Goal: Information Seeking & Learning: Find specific fact

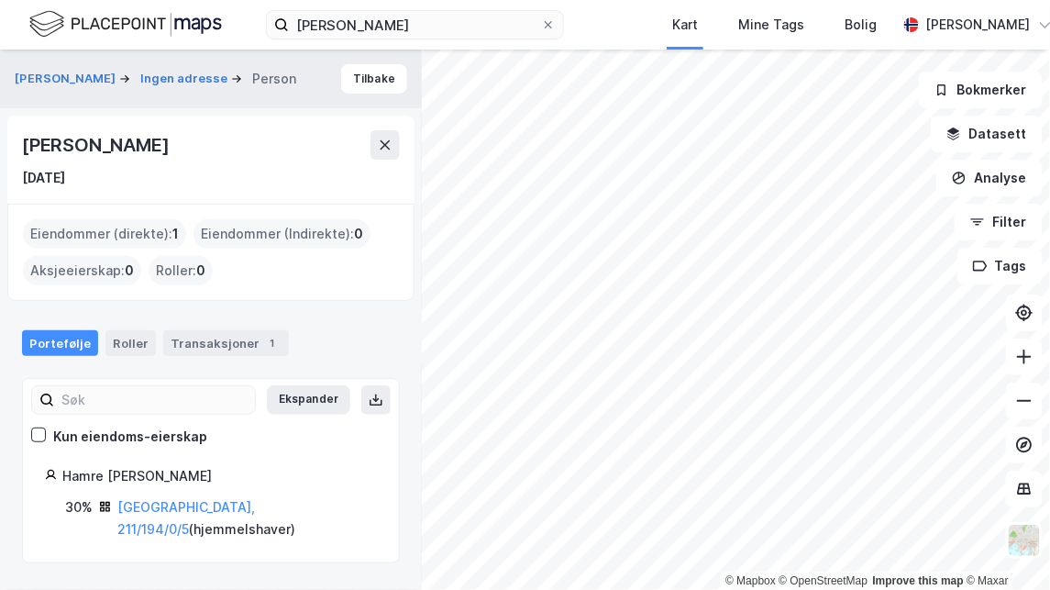
click at [567, 13] on div "[PERSON_NAME] Kart Mine Tags Bolig [PERSON_NAME]" at bounding box center [525, 25] width 1050 height 50
click at [548, 27] on icon at bounding box center [548, 24] width 11 height 11
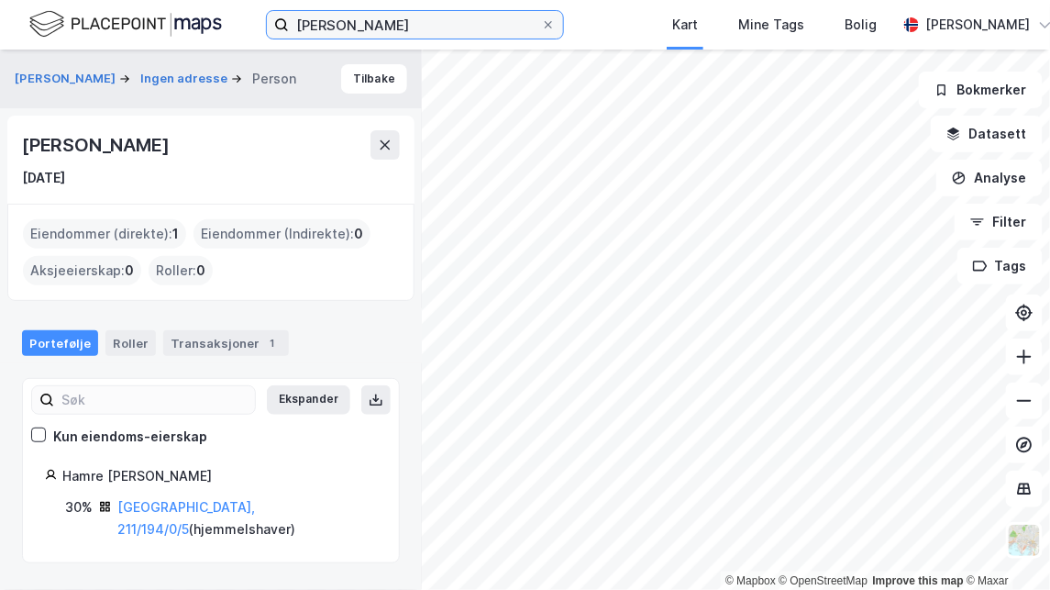
click at [541, 27] on input "Herman Austad Hovde" at bounding box center [415, 25] width 252 height 28
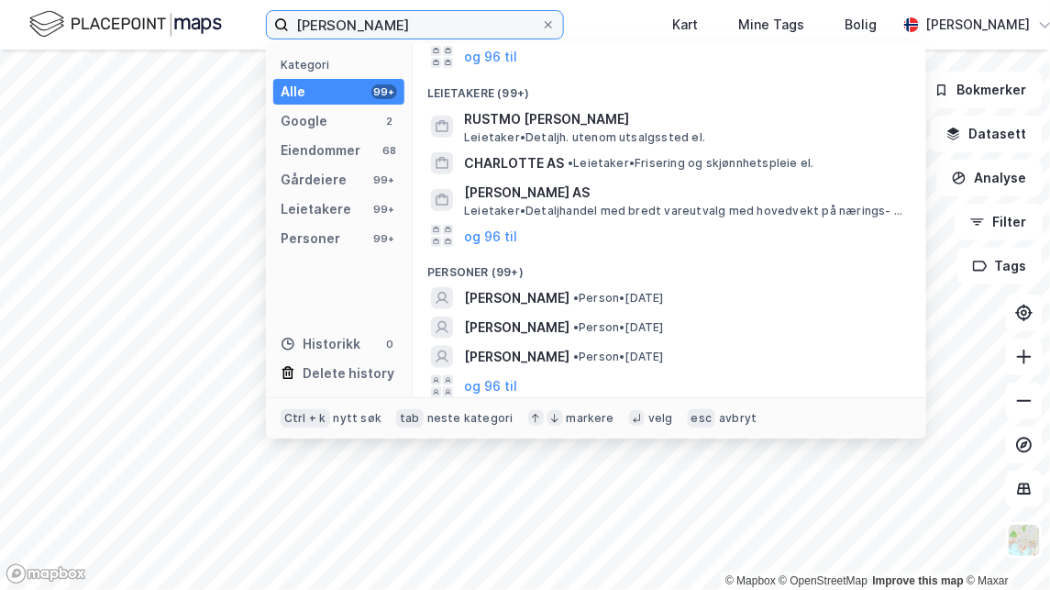
scroll to position [382, 0]
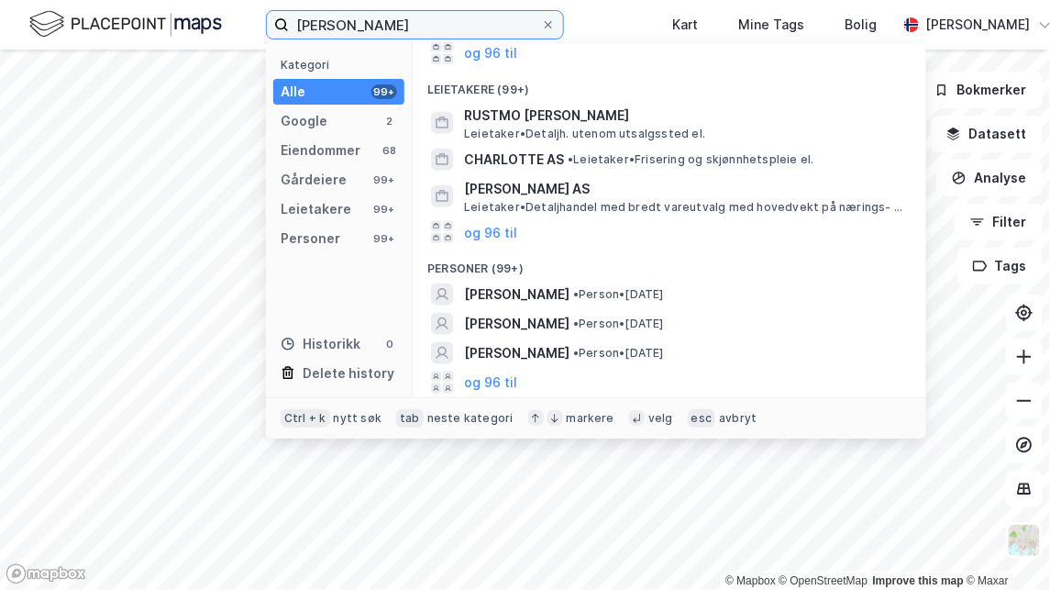
type input "charlotte sanne"
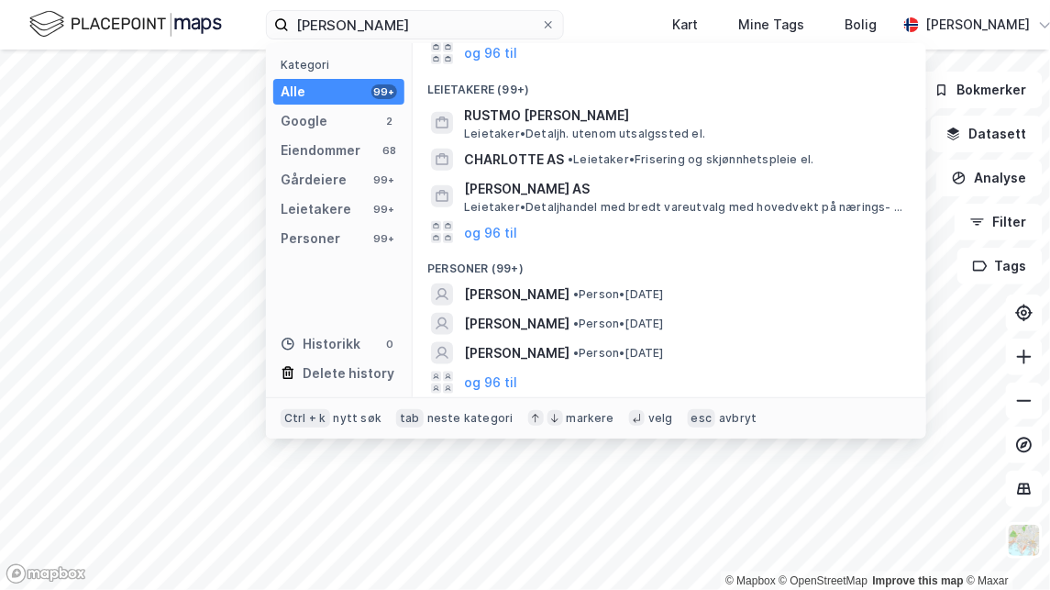
click at [491, 390] on button "og 96 til" at bounding box center [490, 382] width 53 height 22
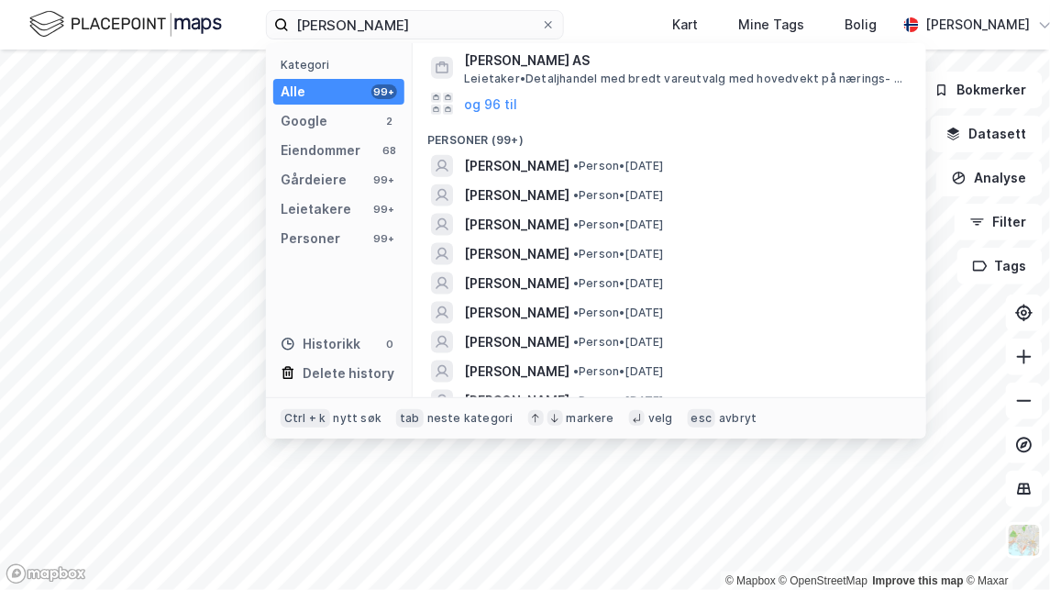
scroll to position [511, 0]
click at [569, 259] on span "[PERSON_NAME]" at bounding box center [516, 254] width 105 height 22
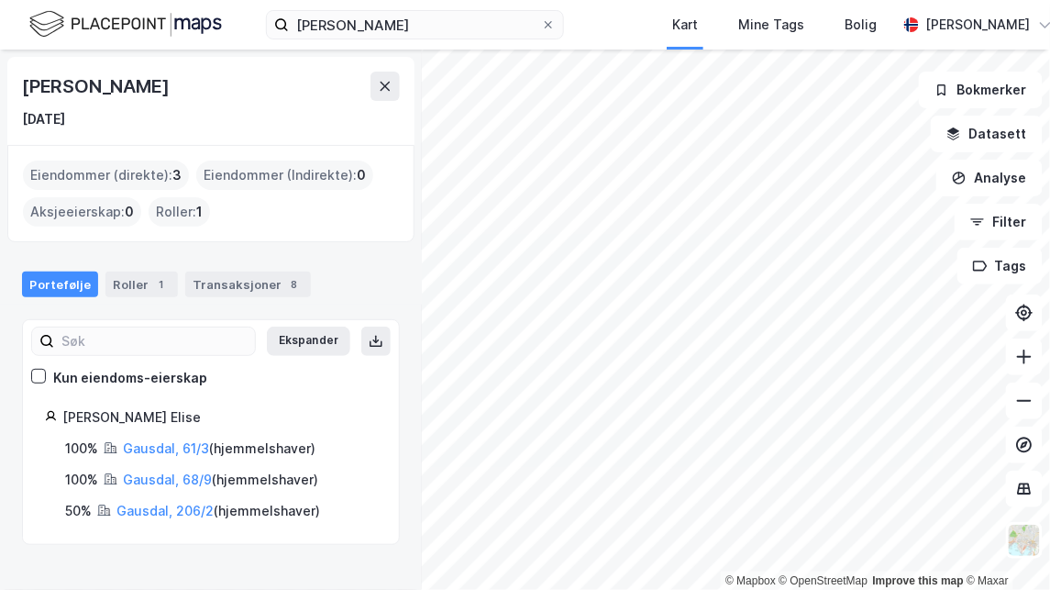
click at [233, 287] on div "Transaksjoner 8" at bounding box center [248, 284] width 126 height 26
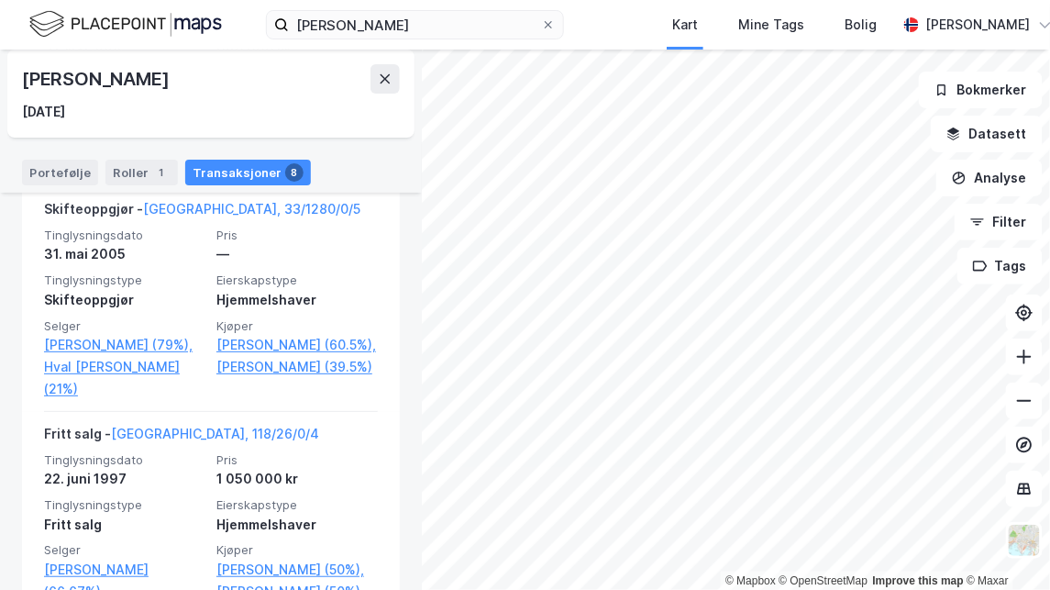
scroll to position [1704, 0]
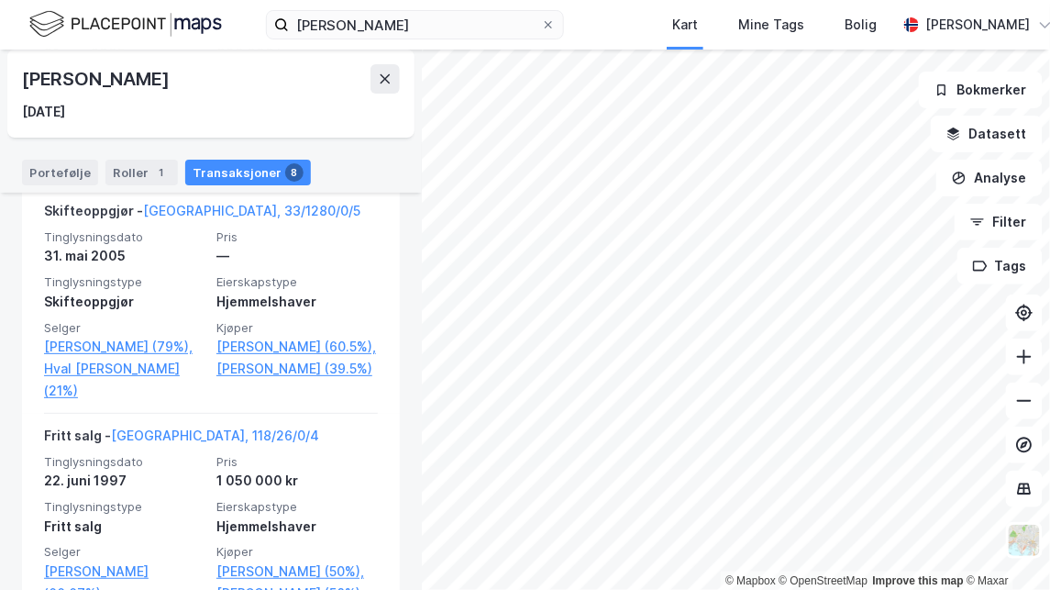
click at [240, 358] on link "[PERSON_NAME] (60.5%)," at bounding box center [296, 347] width 161 height 22
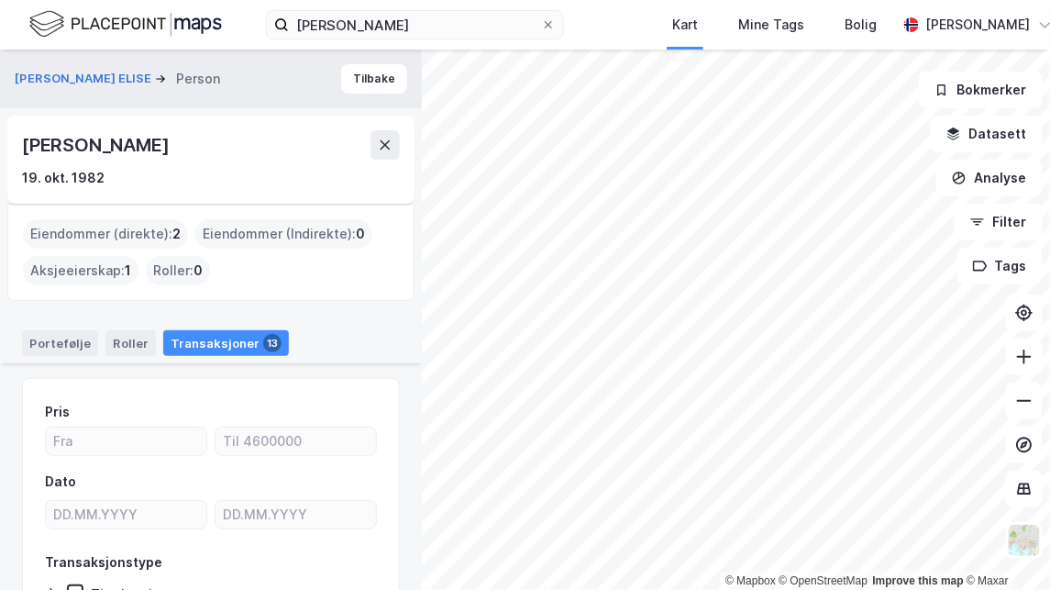
drag, startPoint x: 176, startPoint y: 148, endPoint x: 23, endPoint y: 150, distance: 153.1
click at [23, 150] on div "Marie Sanne Hval" at bounding box center [97, 144] width 150 height 29
drag, startPoint x: 23, startPoint y: 150, endPoint x: 95, endPoint y: 143, distance: 72.8
copy div "Marie Sanne Hval"
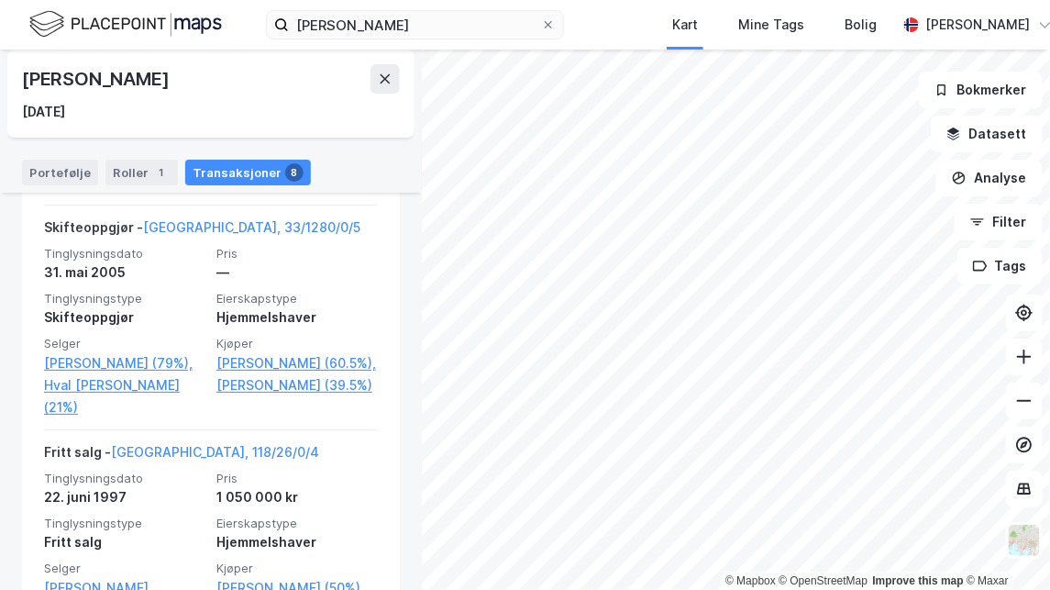
scroll to position [1639, 0]
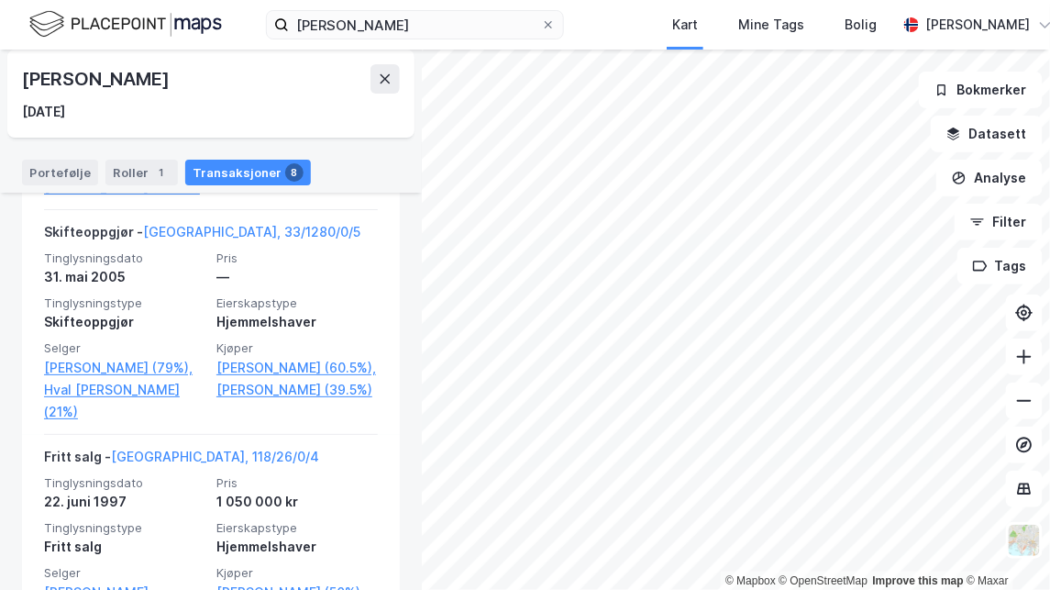
click at [193, 239] on link "[GEOGRAPHIC_DATA], 33/1280/0/5" at bounding box center [251, 232] width 217 height 16
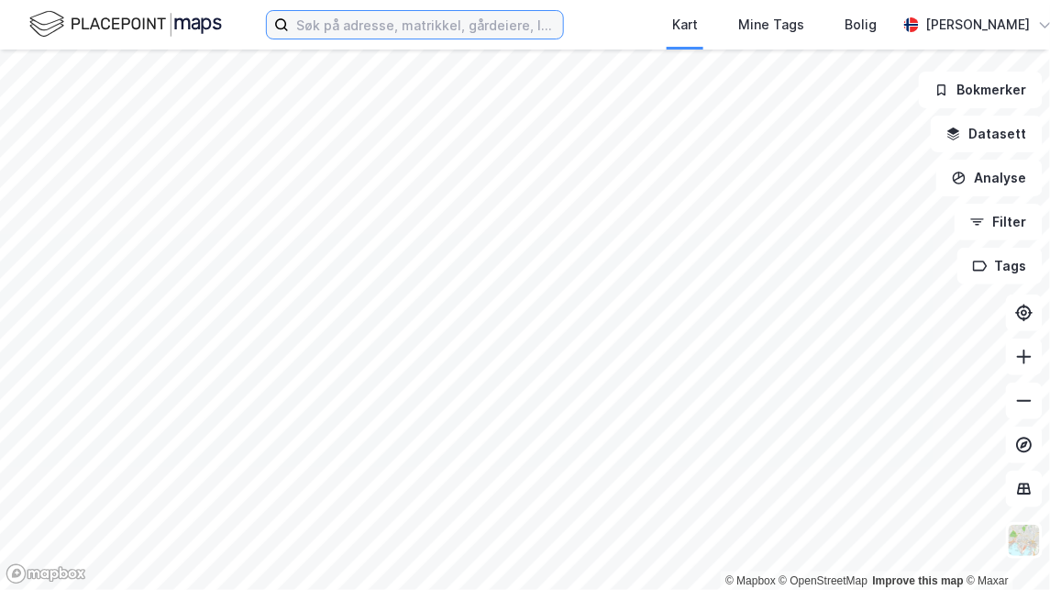
click at [326, 22] on input at bounding box center [426, 25] width 274 height 28
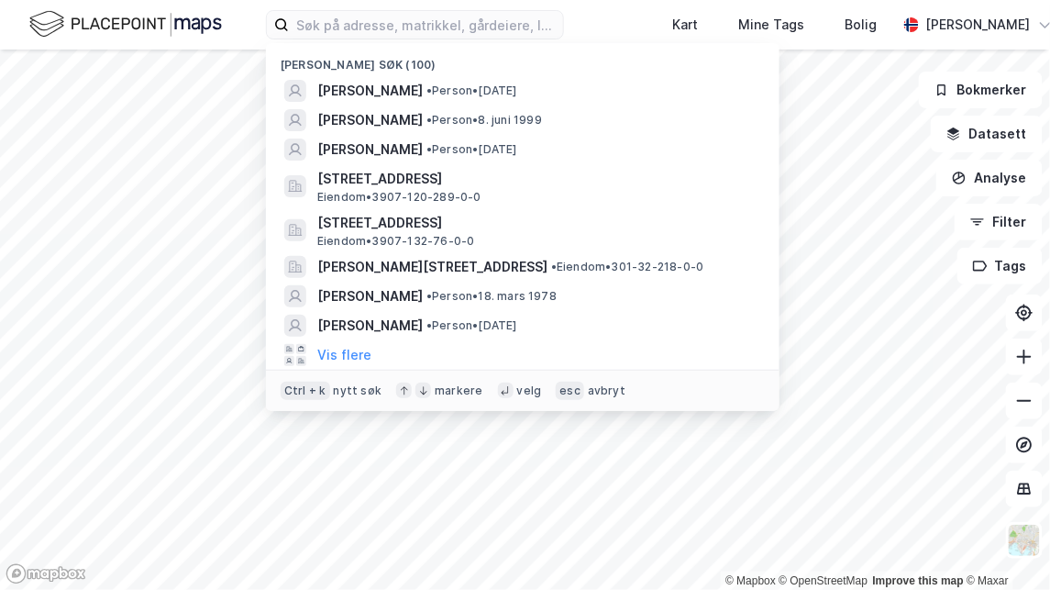
click at [358, 95] on span "[PERSON_NAME]" at bounding box center [369, 91] width 105 height 22
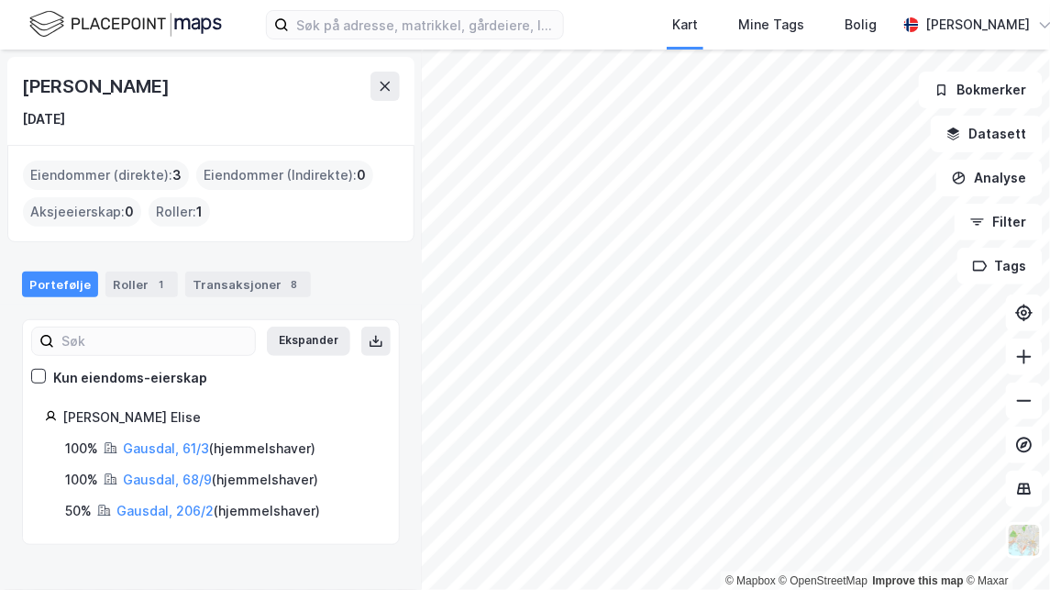
click at [248, 279] on div "Transaksjoner 8" at bounding box center [248, 284] width 126 height 26
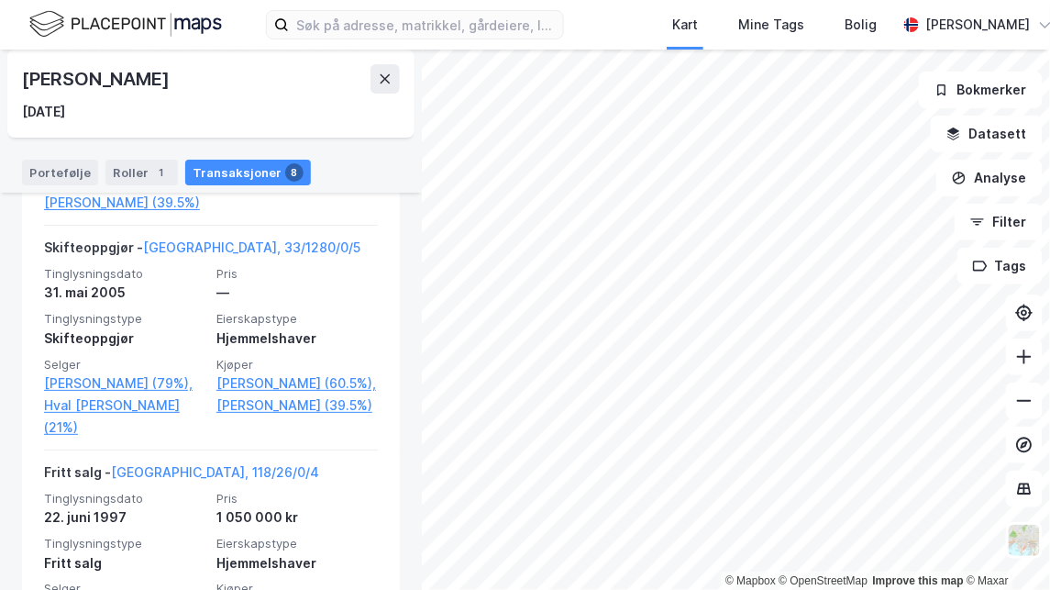
scroll to position [1667, 0]
click at [204, 255] on link "[GEOGRAPHIC_DATA], 33/1280/0/5" at bounding box center [251, 247] width 217 height 16
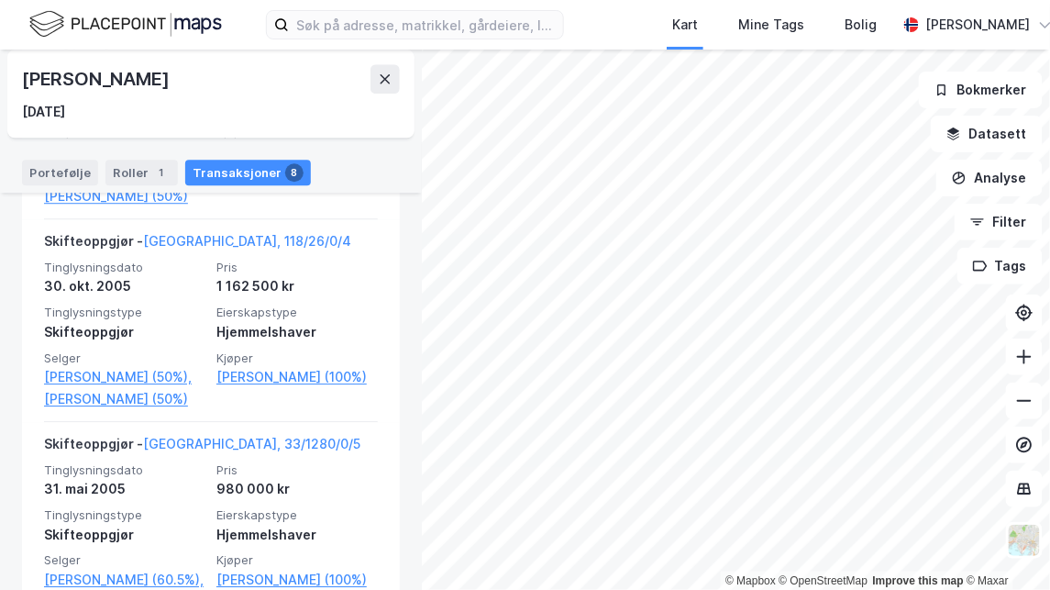
scroll to position [1219, 0]
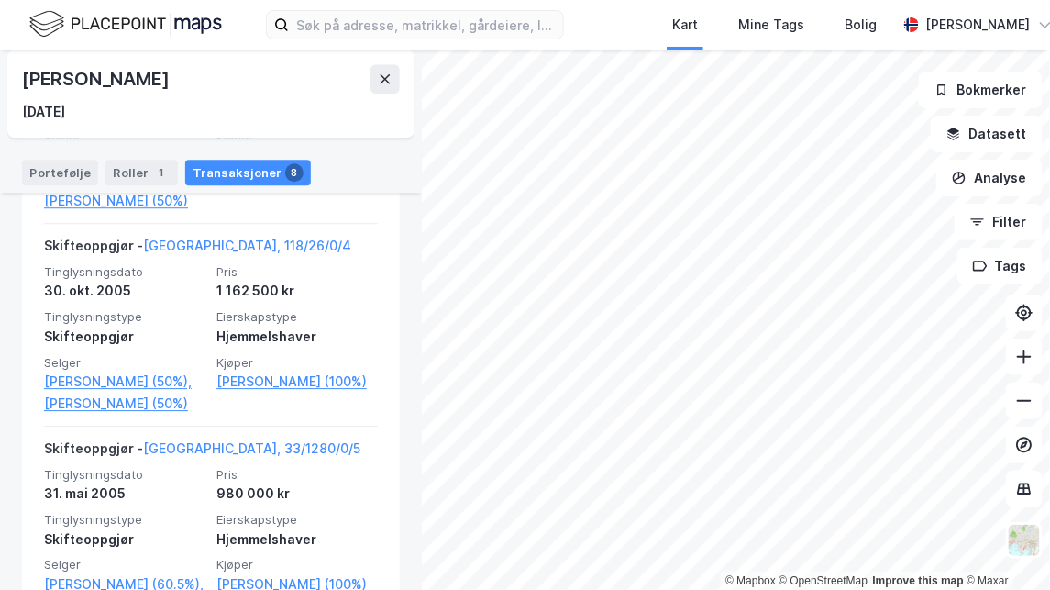
click at [147, 414] on link "[PERSON_NAME] (50%)" at bounding box center [124, 403] width 161 height 22
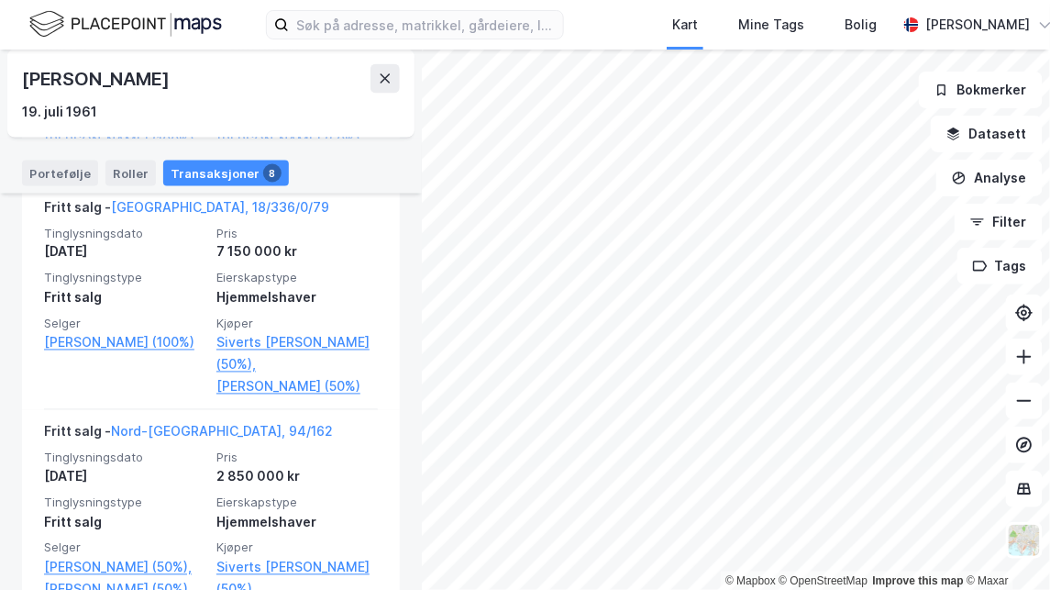
scroll to position [688, 0]
click at [204, 214] on link "[GEOGRAPHIC_DATA], 18/336/0/79" at bounding box center [220, 206] width 218 height 16
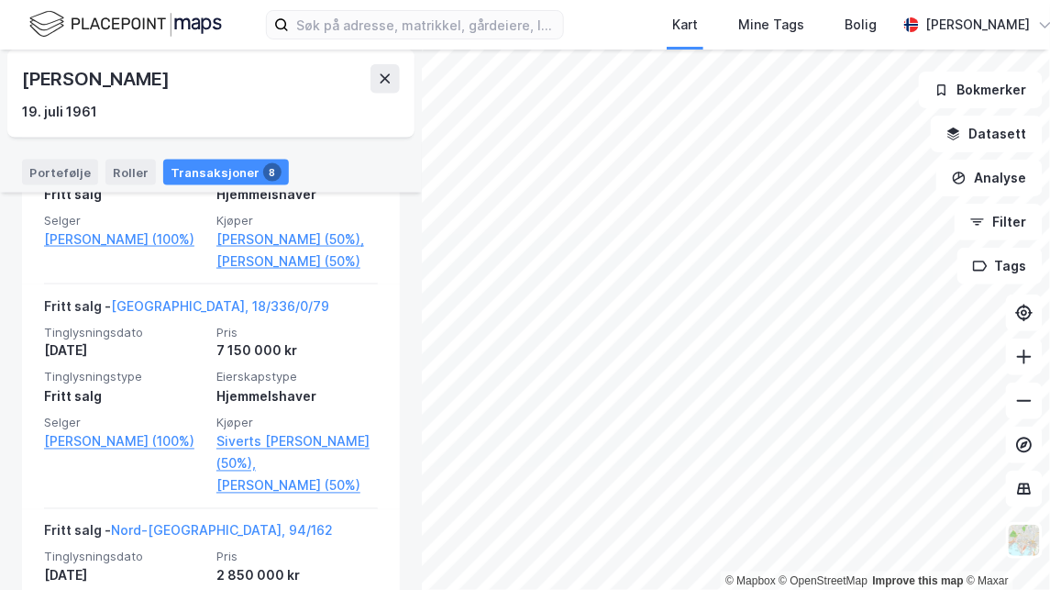
scroll to position [589, 0]
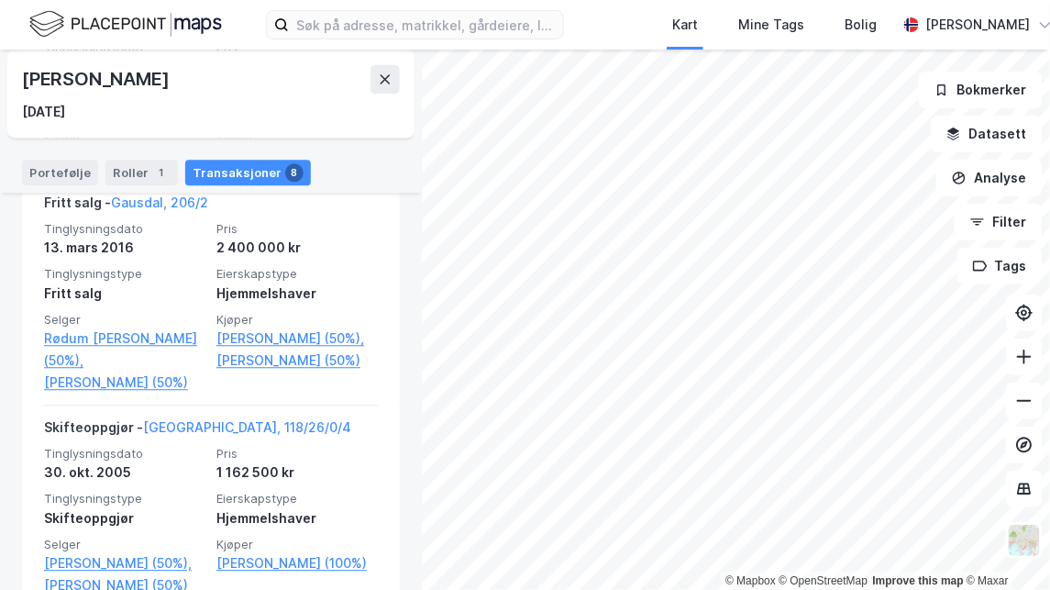
scroll to position [994, 0]
click at [283, 371] on link "[PERSON_NAME] (50%)" at bounding box center [296, 360] width 161 height 22
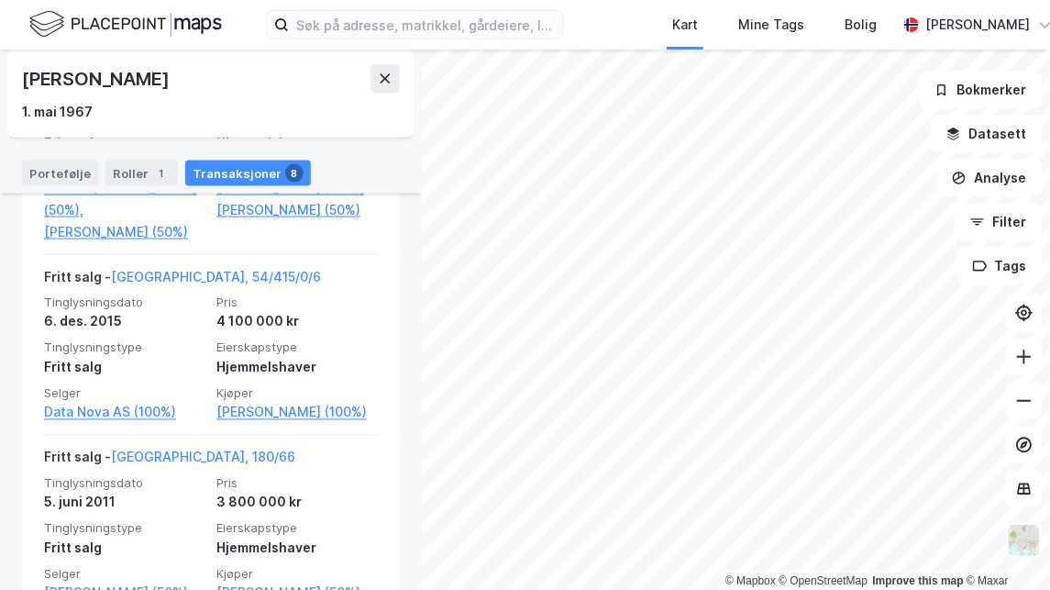
scroll to position [647, 0]
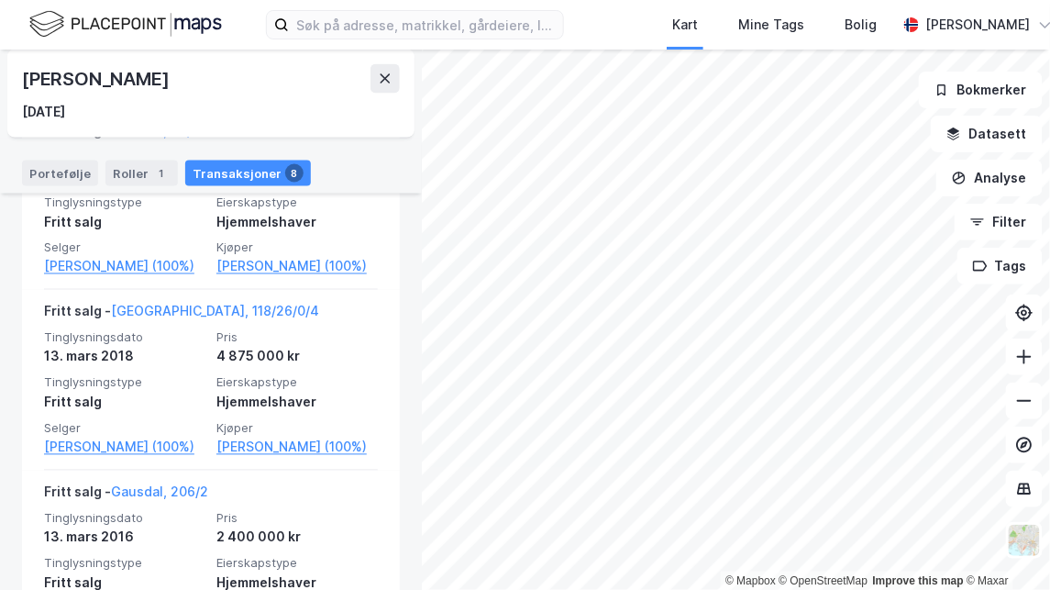
scroll to position [682, 0]
